Goal: Task Accomplishment & Management: Manage account settings

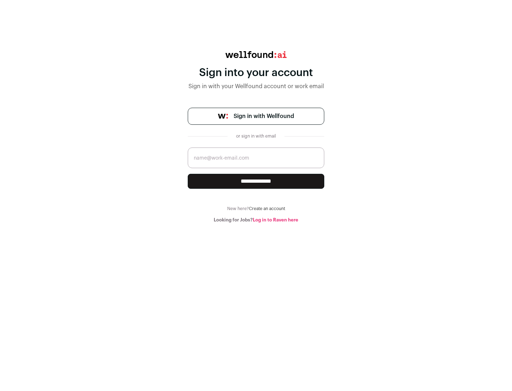
click at [263, 116] on span "Sign in with Wellfound" at bounding box center [263, 116] width 60 height 9
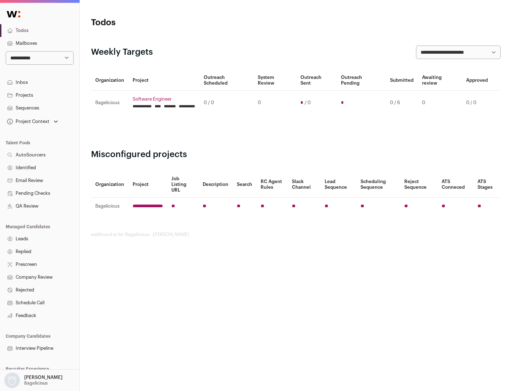
click at [39, 95] on link "Projects" at bounding box center [39, 95] width 79 height 13
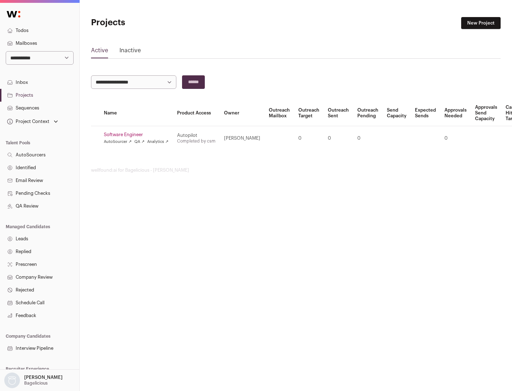
click at [138, 135] on link "Software Engineer" at bounding box center [136, 135] width 65 height 6
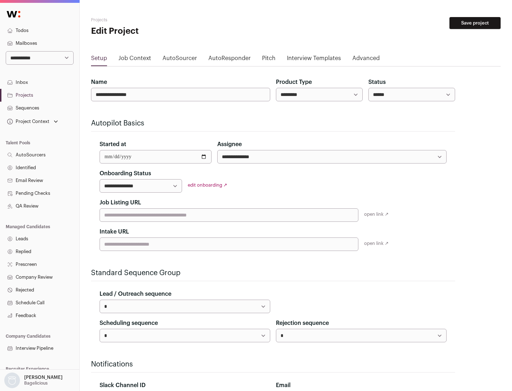
click at [475, 23] on button "Save project" at bounding box center [474, 23] width 51 height 12
